Goal: Complete application form

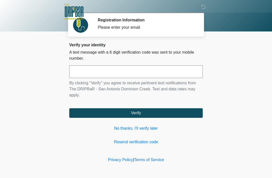
click at [176, 72] on input "text" at bounding box center [136, 72] width 134 height 13
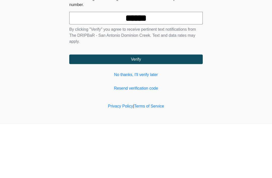
type input "******"
click at [171, 108] on button "Verify" at bounding box center [136, 113] width 134 height 10
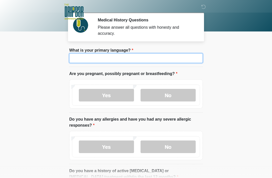
click at [172, 63] on input "What is your primary language?" at bounding box center [136, 58] width 134 height 10
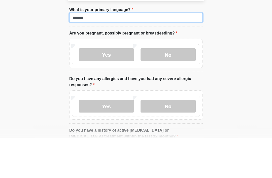
type input "*******"
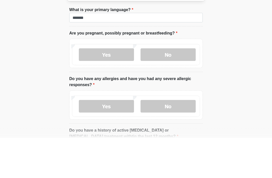
click at [180, 89] on label "No" at bounding box center [168, 95] width 55 height 13
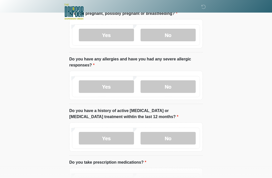
scroll to position [61, 0]
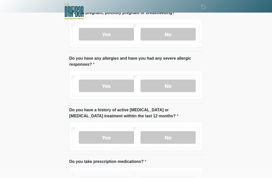
click at [180, 86] on label "No" at bounding box center [168, 86] width 55 height 13
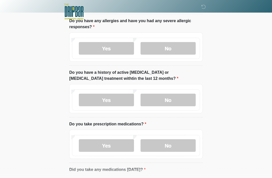
scroll to position [97, 0]
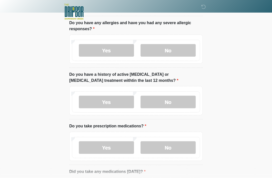
click at [180, 103] on label "No" at bounding box center [168, 102] width 55 height 13
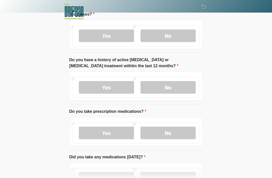
scroll to position [132, 0]
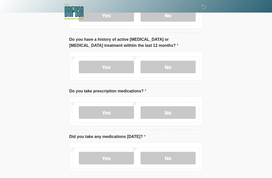
click at [179, 115] on label "No" at bounding box center [168, 112] width 55 height 13
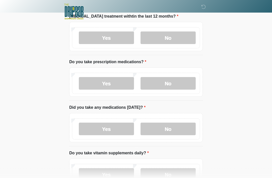
scroll to position [160, 0]
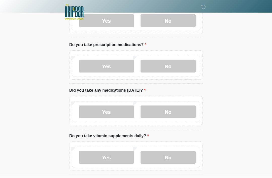
click at [185, 113] on label "No" at bounding box center [168, 112] width 55 height 13
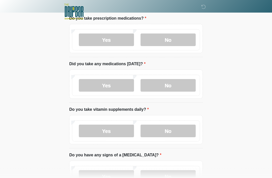
scroll to position [205, 0]
click at [182, 122] on div "Yes No" at bounding box center [136, 131] width 128 height 21
click at [184, 131] on label "No" at bounding box center [168, 131] width 55 height 13
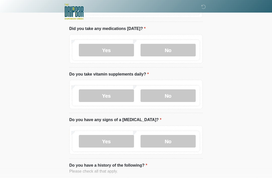
click at [186, 135] on label "No" at bounding box center [168, 141] width 55 height 13
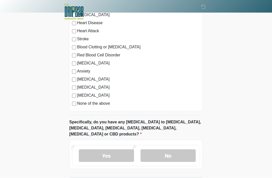
scroll to position [421, 0]
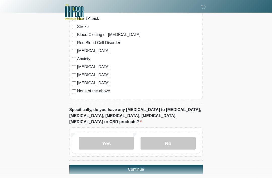
click at [179, 137] on label "No" at bounding box center [168, 143] width 55 height 13
click at [169, 165] on button "Continue" at bounding box center [136, 170] width 134 height 10
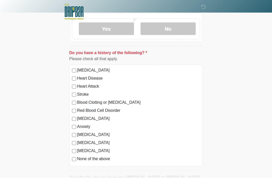
click at [105, 160] on label "None of the above" at bounding box center [138, 159] width 123 height 6
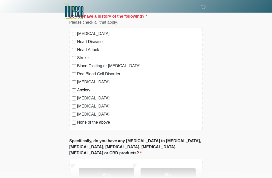
scroll to position [389, 0]
click at [175, 169] on label "No" at bounding box center [168, 175] width 55 height 13
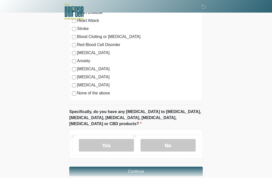
scroll to position [421, 0]
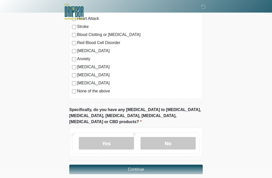
click at [174, 165] on button "Continue" at bounding box center [136, 170] width 134 height 10
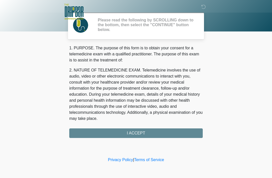
scroll to position [0, 0]
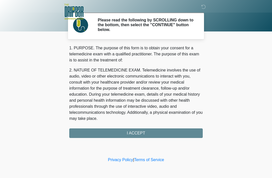
click at [174, 133] on div "1. PURPOSE. The purpose of this form is to obtain your consent for a telemedici…" at bounding box center [136, 91] width 134 height 93
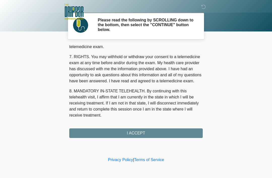
scroll to position [221, 0]
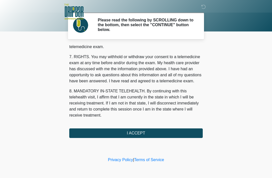
click at [145, 133] on button "I ACCEPT" at bounding box center [136, 134] width 134 height 10
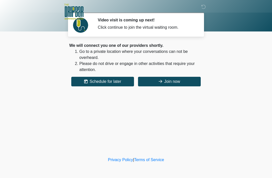
click at [173, 86] on button "Join now" at bounding box center [169, 82] width 63 height 10
